Goal: Ask a question

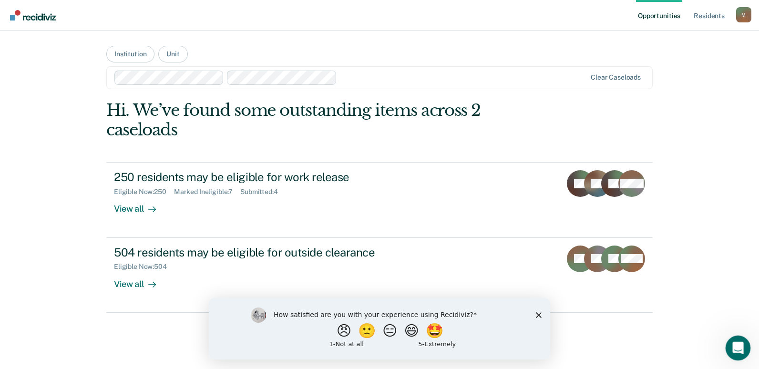
click at [731, 343] on div "Open Intercom Messenger" at bounding box center [736, 346] width 31 height 31
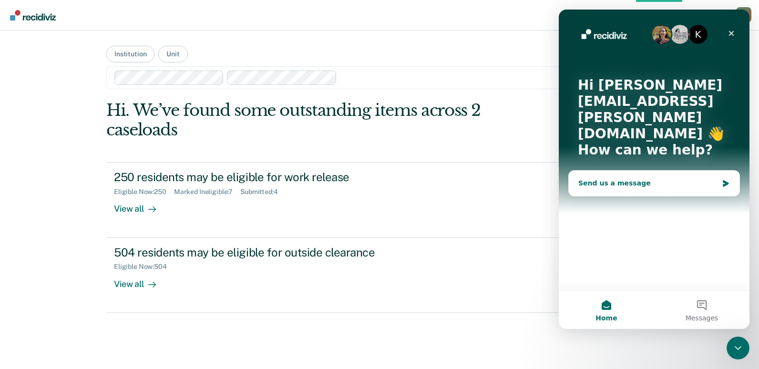
click at [692, 178] on div "Send us a message" at bounding box center [648, 183] width 140 height 10
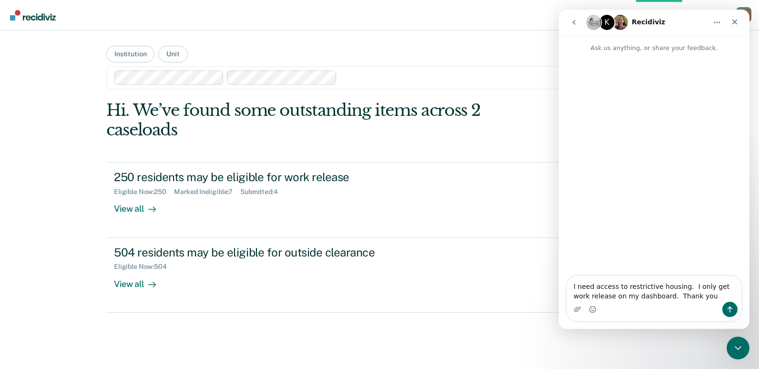
type textarea "I need access to restrictive housing. I only get work release on my dashboard. …"
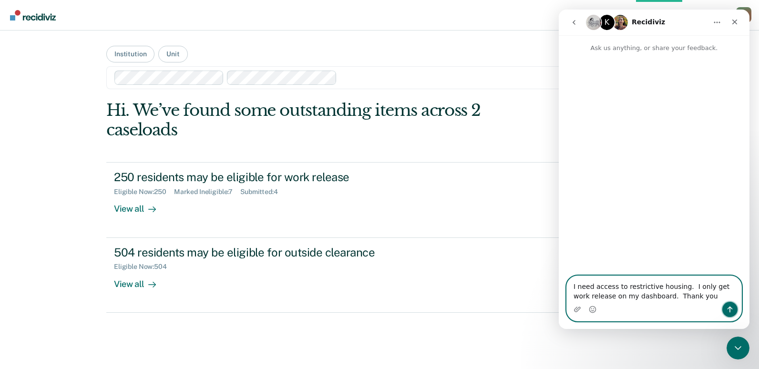
click at [726, 308] on icon "Send a message…" at bounding box center [730, 310] width 8 height 8
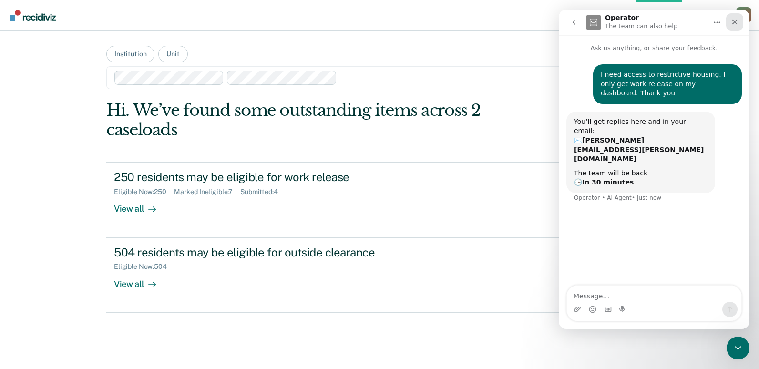
click at [735, 21] on icon "Close" at bounding box center [734, 22] width 5 height 5
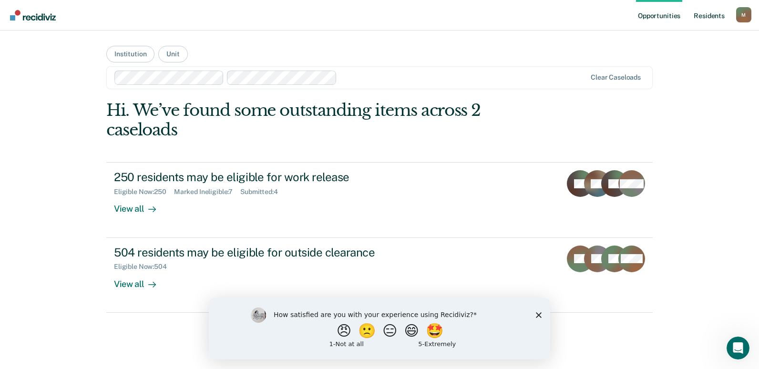
click at [704, 13] on link "Resident s" at bounding box center [709, 15] width 35 height 31
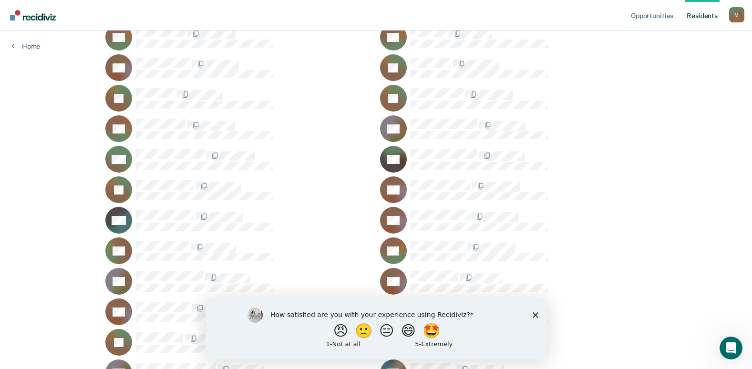
scroll to position [22505, 0]
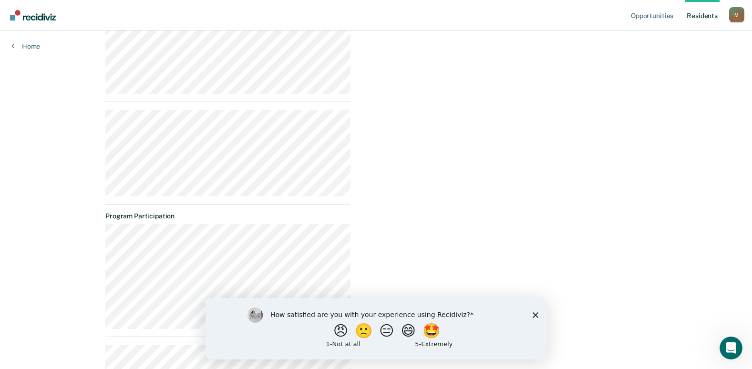
scroll to position [429, 0]
